Goal: Information Seeking & Learning: Learn about a topic

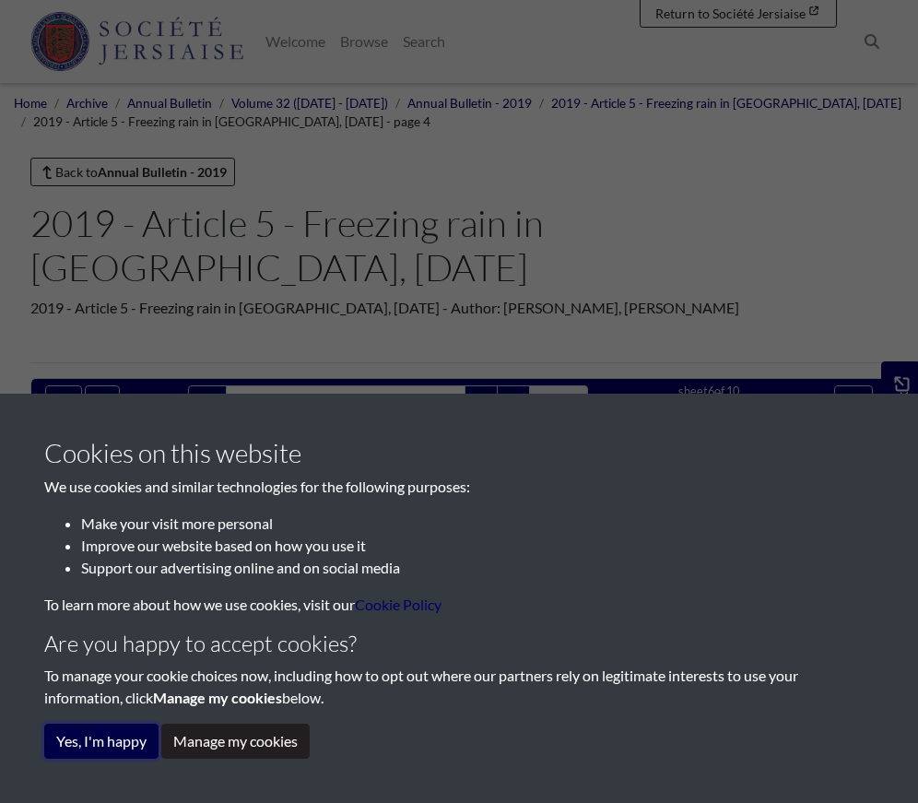
click at [103, 749] on button "Yes, I'm happy" at bounding box center [101, 741] width 114 height 35
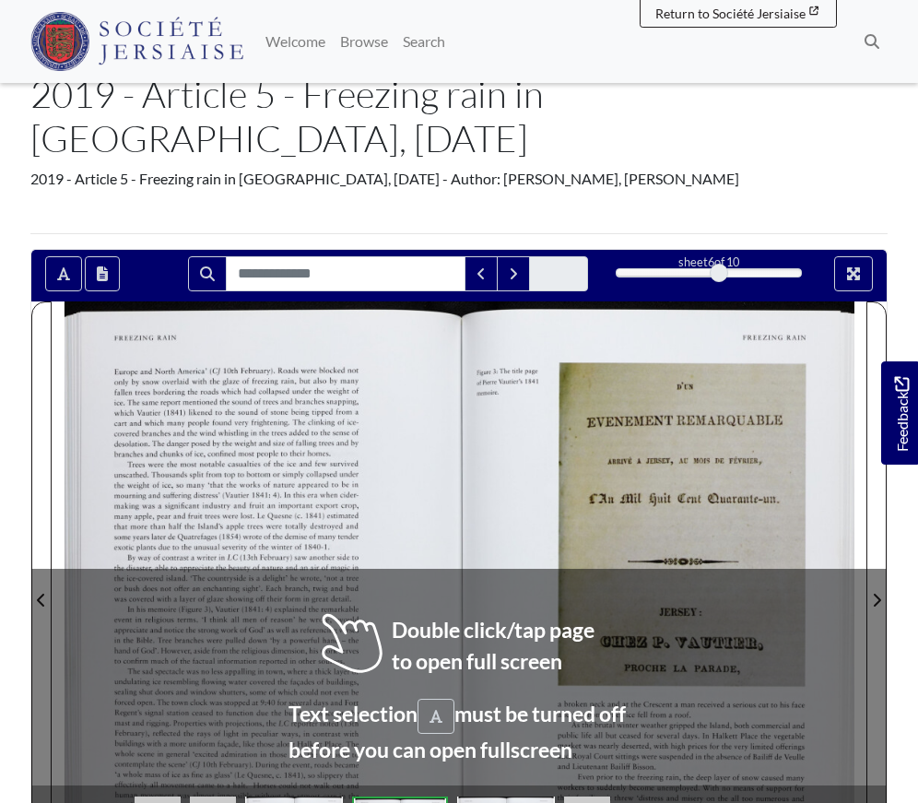
scroll to position [184, 0]
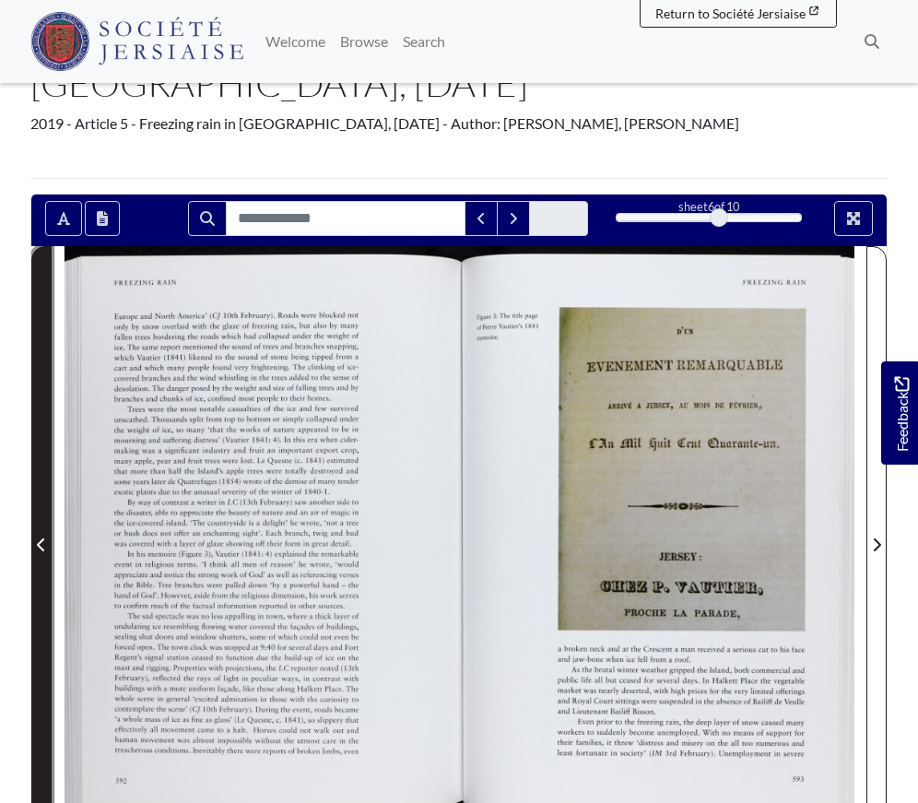
click at [44, 544] on icon "Previous Page" at bounding box center [41, 544] width 9 height 15
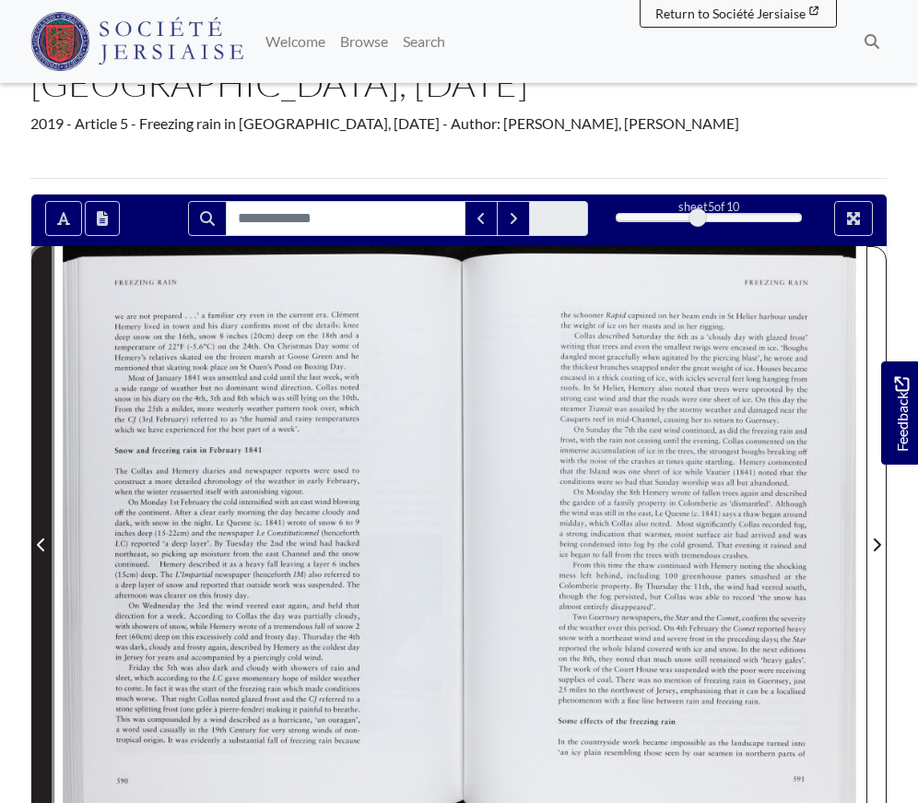
click at [45, 544] on icon "Previous Page" at bounding box center [41, 544] width 9 height 15
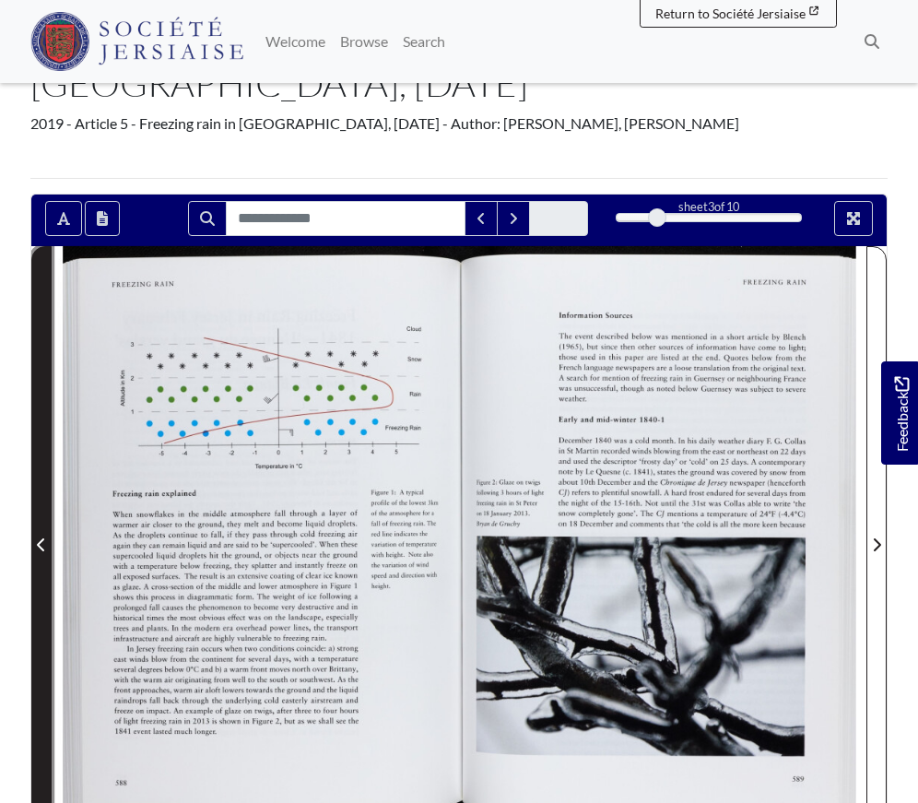
click at [45, 544] on icon "Previous Page" at bounding box center [41, 544] width 9 height 15
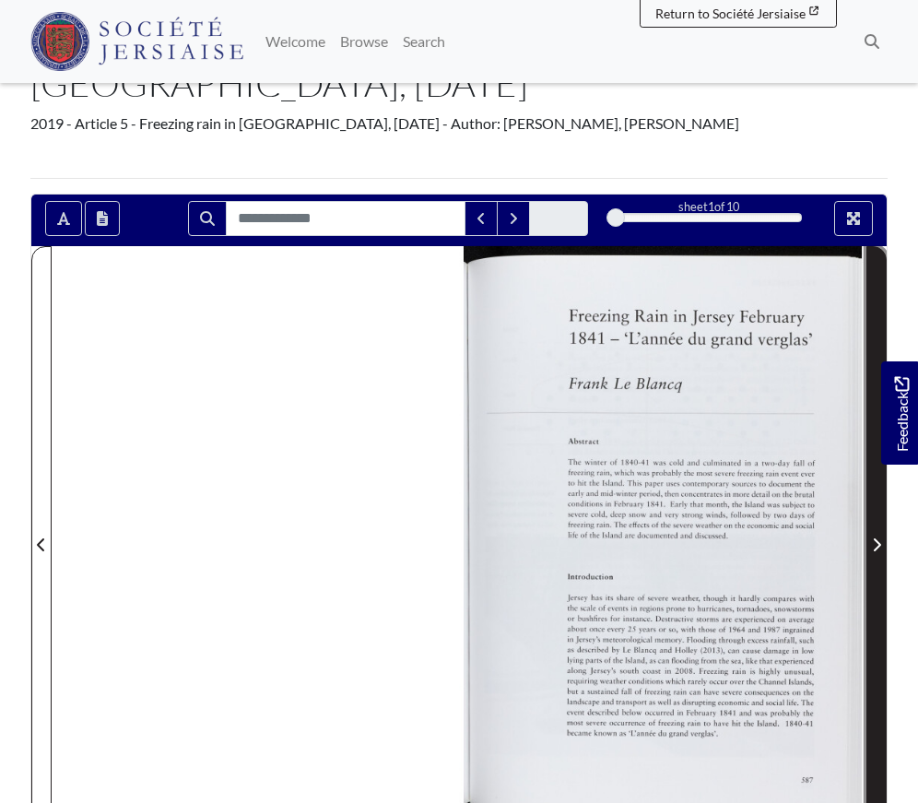
click at [879, 543] on icon "Next Page" at bounding box center [877, 544] width 7 height 13
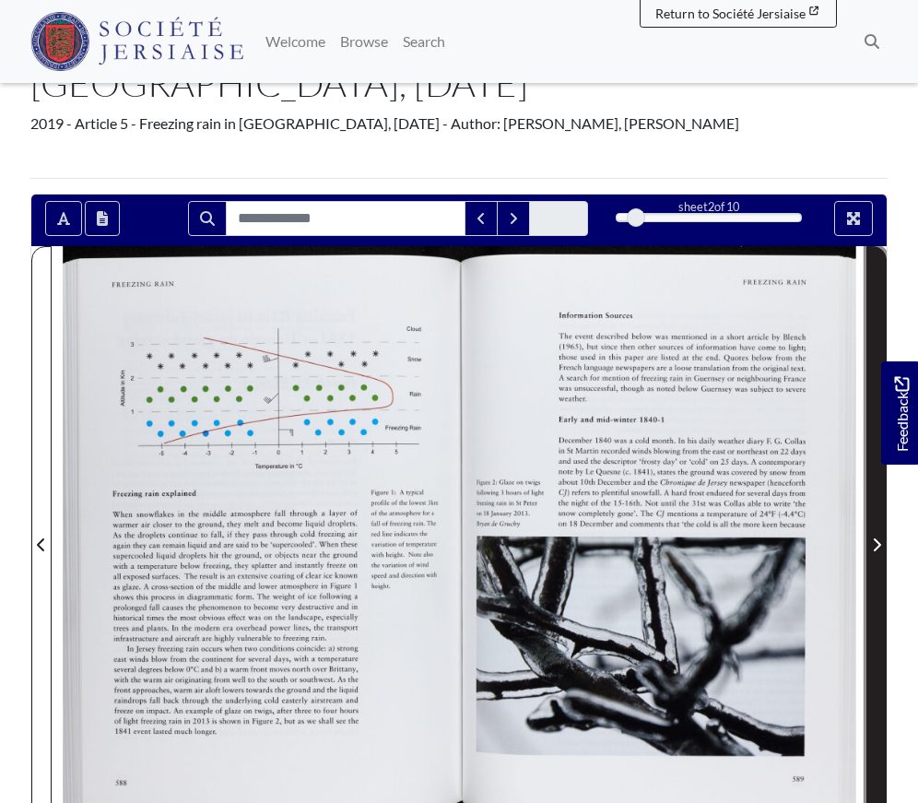
click at [879, 542] on icon "Next Page" at bounding box center [876, 544] width 9 height 15
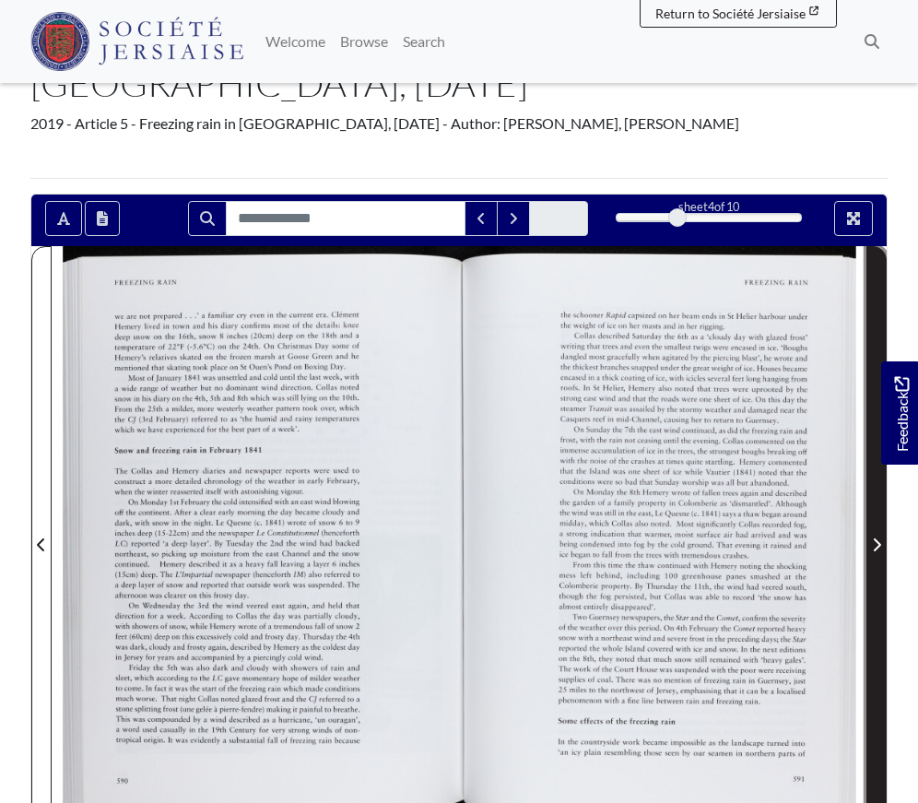
click at [879, 542] on icon "Next Page" at bounding box center [876, 544] width 9 height 15
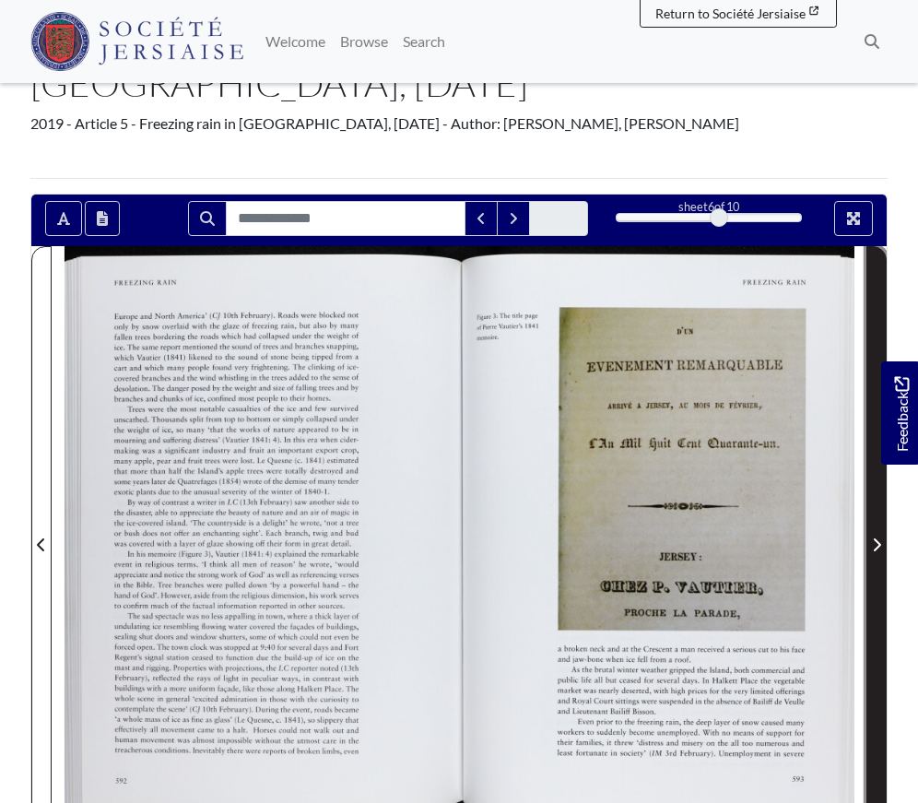
click at [878, 540] on icon "Next Page" at bounding box center [876, 544] width 9 height 15
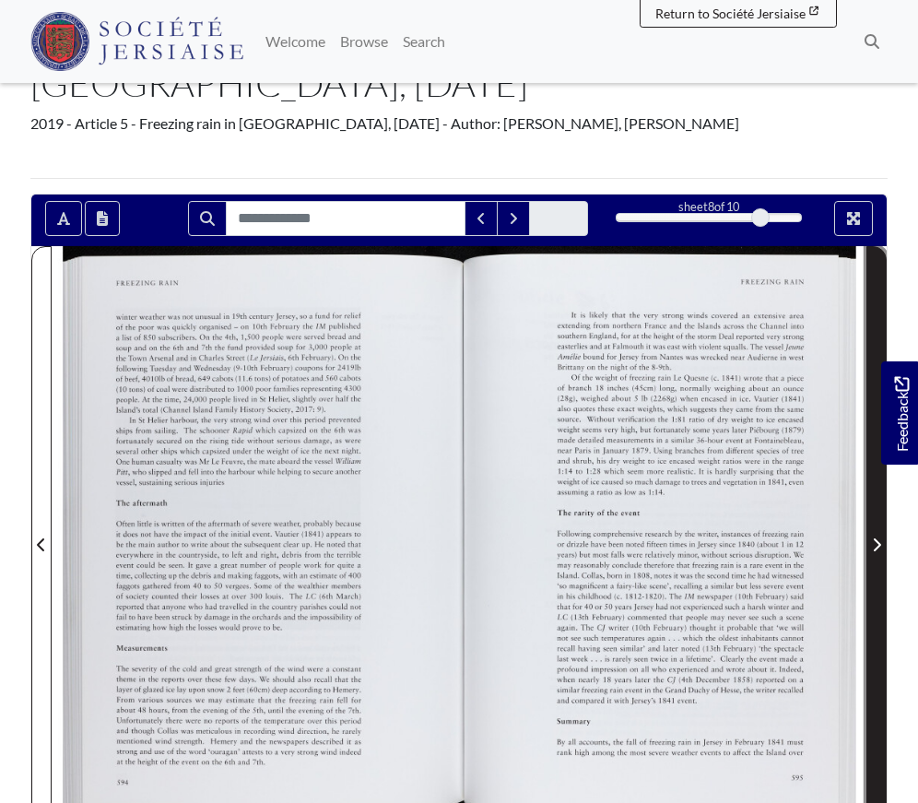
click at [878, 540] on icon "Next Page" at bounding box center [876, 544] width 9 height 15
